Goal: Task Accomplishment & Management: Complete application form

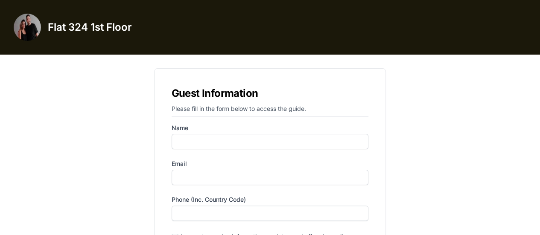
scroll to position [79, 0]
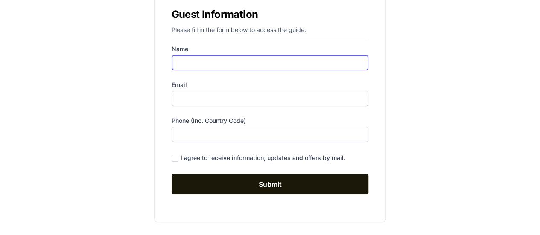
click at [209, 60] on input "Name" at bounding box center [270, 62] width 197 height 15
type input "[PERSON_NAME]"
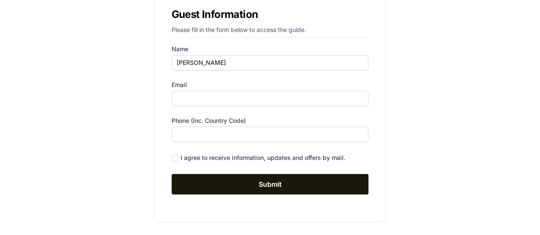
type input "[PERSON_NAME][EMAIL_ADDRESS][DOMAIN_NAME]"
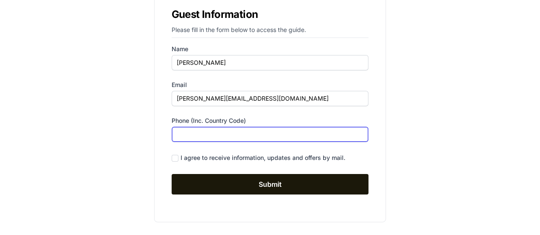
type input "06706527409"
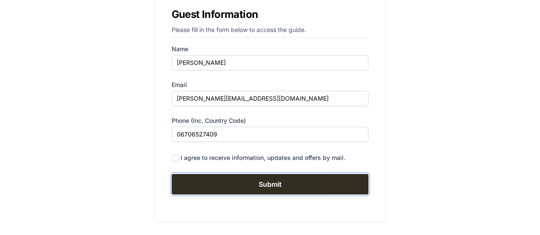
click at [260, 183] on input "Submit" at bounding box center [270, 184] width 197 height 20
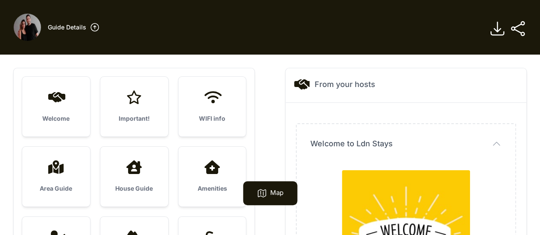
scroll to position [55, 0]
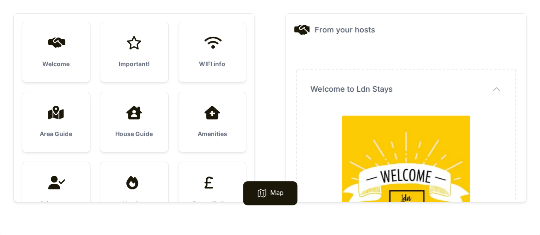
click at [40, 45] on div at bounding box center [56, 43] width 41 height 14
click at [61, 45] on icon at bounding box center [56, 43] width 20 height 14
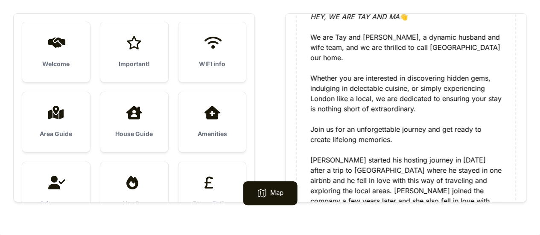
scroll to position [510, 0]
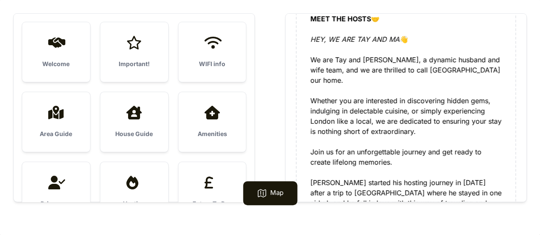
click at [140, 60] on h3 "Important!" at bounding box center [134, 64] width 41 height 9
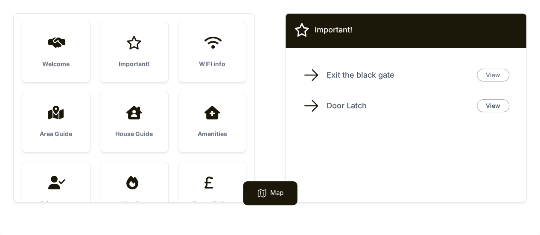
click at [492, 76] on link "View" at bounding box center [493, 75] width 32 height 13
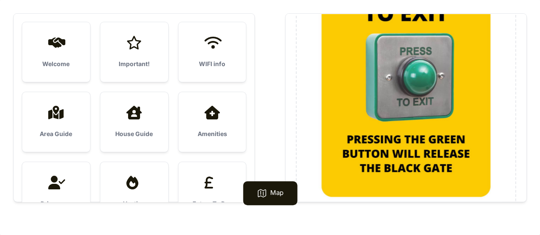
scroll to position [228, 0]
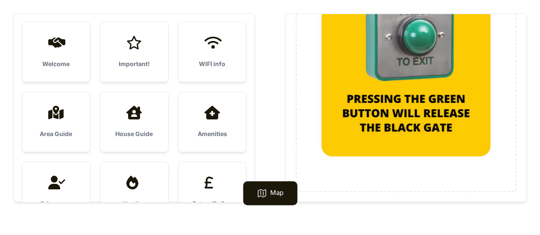
click at [214, 53] on div "WIFI info" at bounding box center [212, 52] width 68 height 60
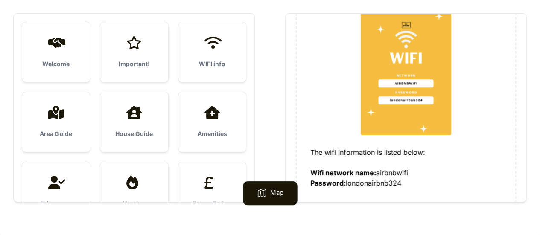
scroll to position [119, 0]
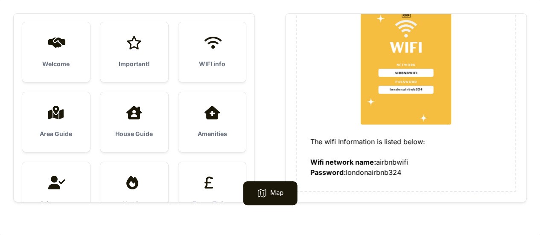
click at [64, 113] on icon at bounding box center [56, 113] width 20 height 14
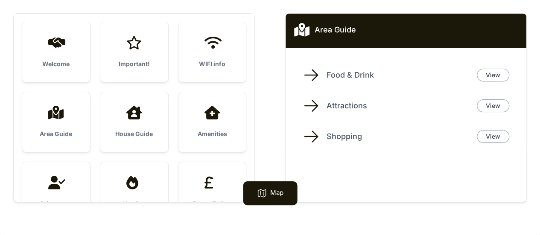
click at [107, 116] on div "House Guide" at bounding box center [134, 122] width 68 height 60
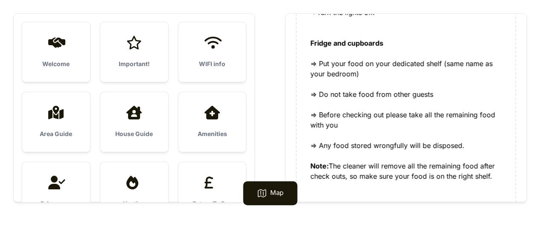
scroll to position [450, 0]
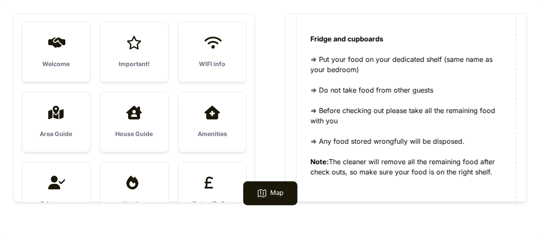
click at [218, 130] on h3 "Amenities" at bounding box center [212, 134] width 41 height 9
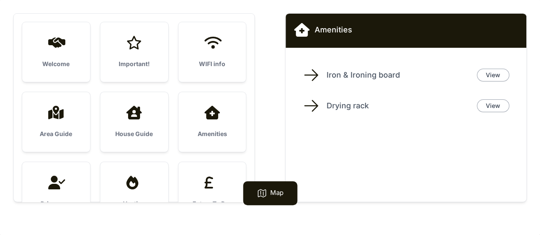
scroll to position [107, 0]
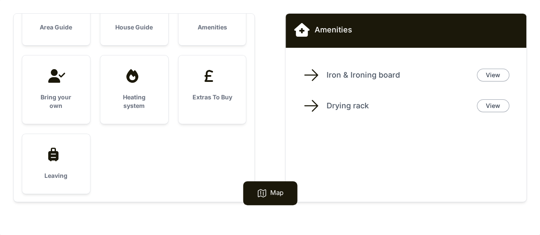
click at [206, 92] on div "Extras To Buy" at bounding box center [212, 86] width 68 height 60
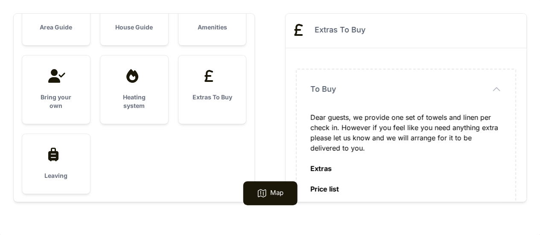
scroll to position [68, 0]
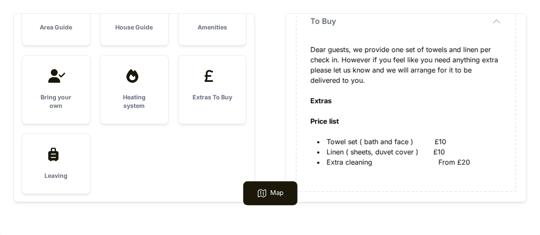
click at [64, 164] on div "Leaving" at bounding box center [56, 164] width 68 height 60
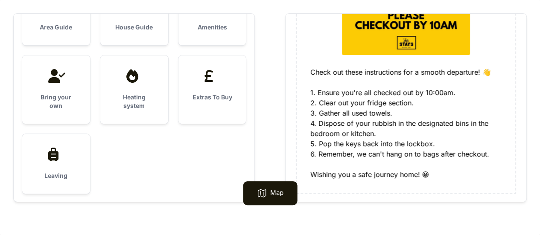
scroll to position [191, 0]
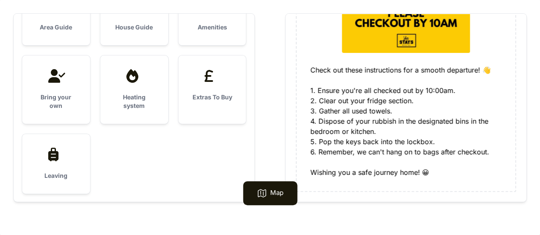
click at [120, 95] on h3 "Heating system" at bounding box center [134, 101] width 41 height 17
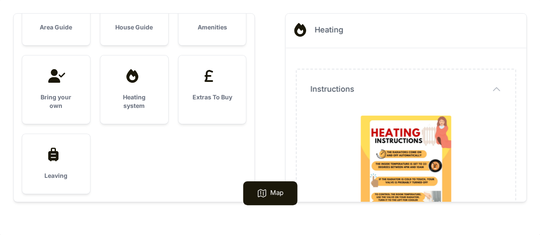
scroll to position [170, 0]
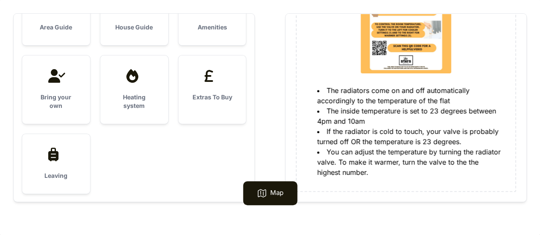
click at [58, 110] on h3 "Bring your own" at bounding box center [56, 101] width 41 height 17
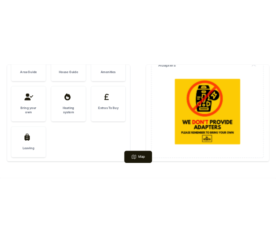
scroll to position [0, 0]
